Goal: Check status

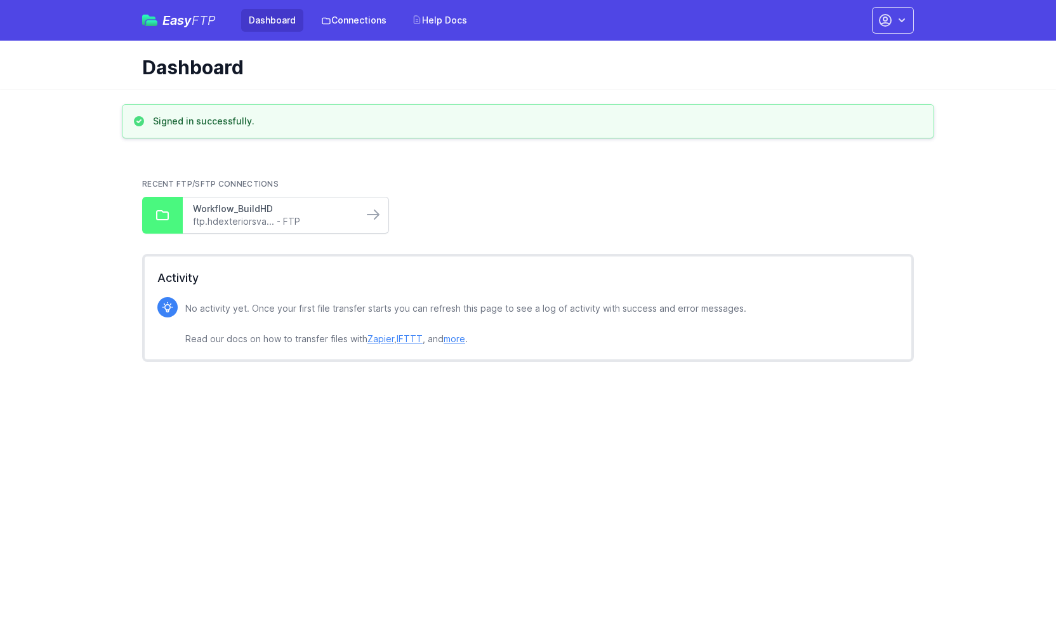
click at [266, 214] on link "Workflow_BuildHD" at bounding box center [273, 208] width 160 height 13
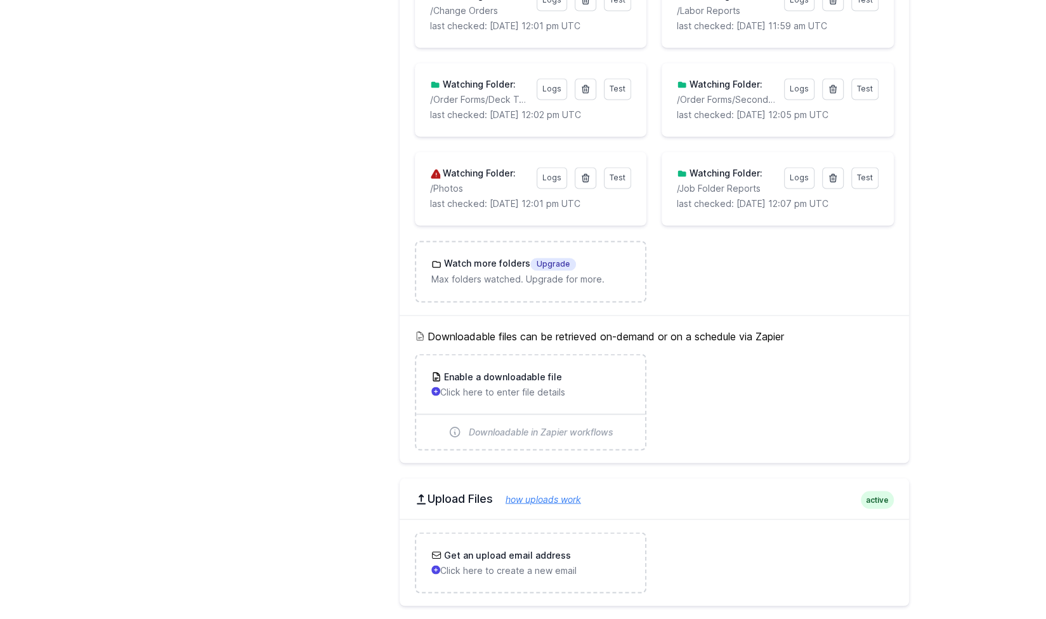
scroll to position [1224, 0]
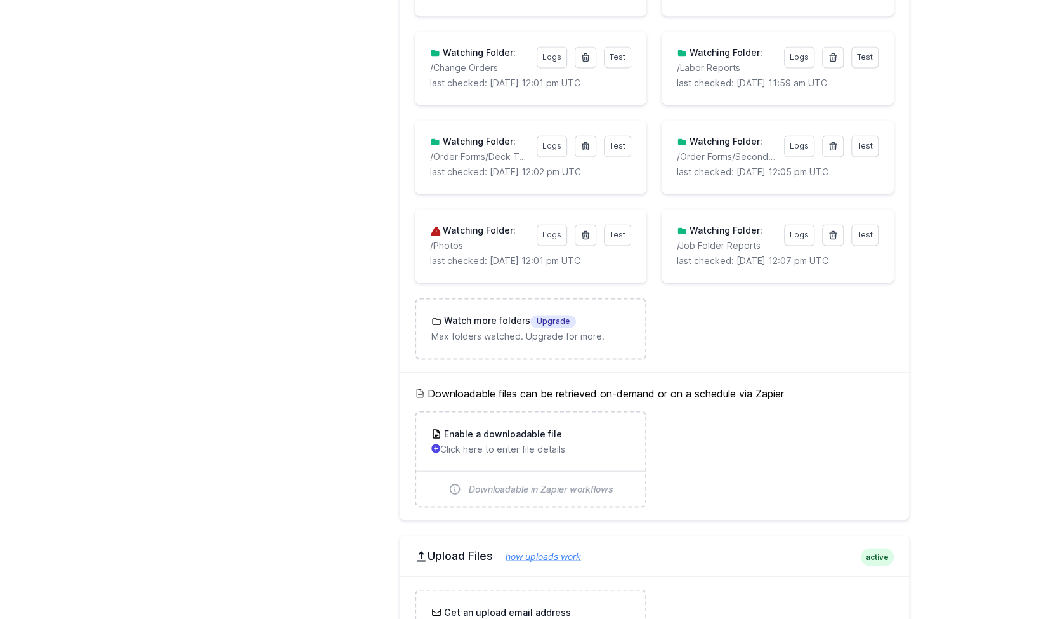
click at [476, 230] on h3 "Watching Folder:" at bounding box center [477, 230] width 75 height 13
click at [615, 235] on span "Test" at bounding box center [618, 235] width 16 height 10
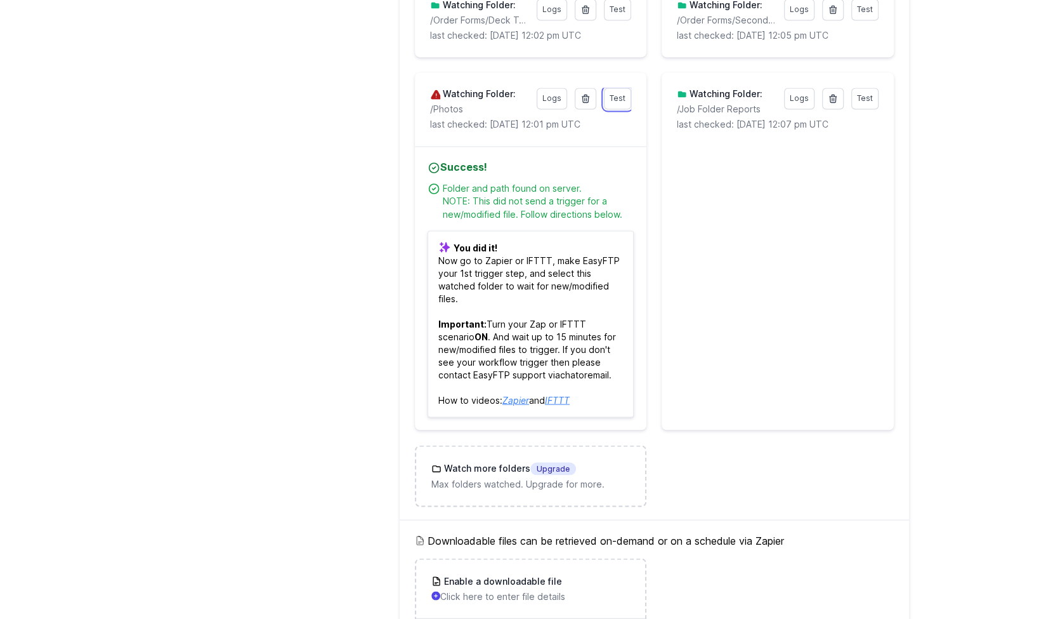
scroll to position [1415, 0]
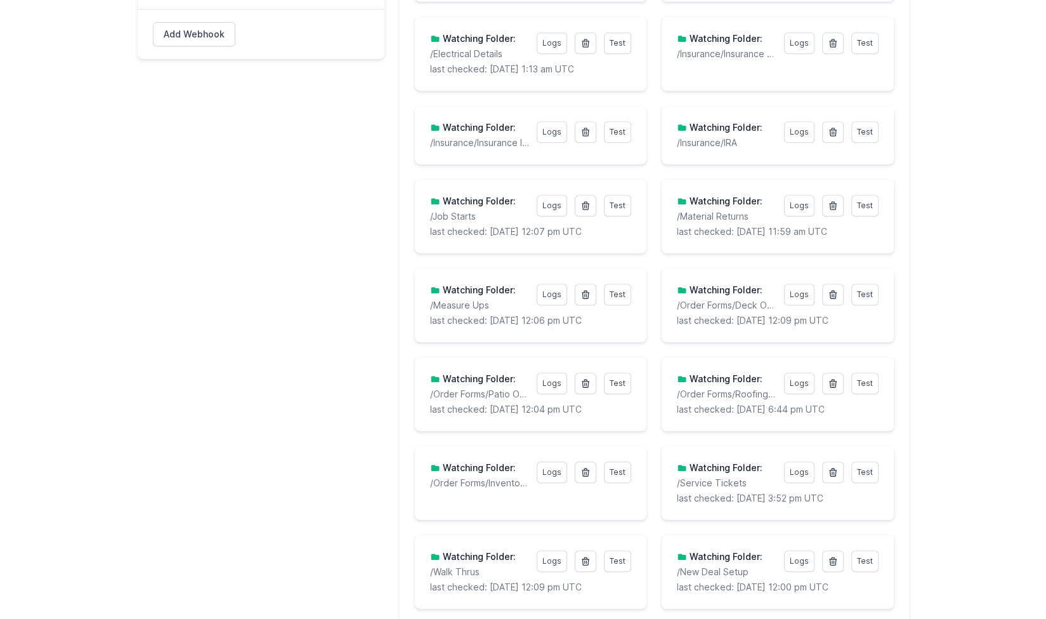
scroll to position [0, 0]
